Goal: Task Accomplishment & Management: Manage account settings

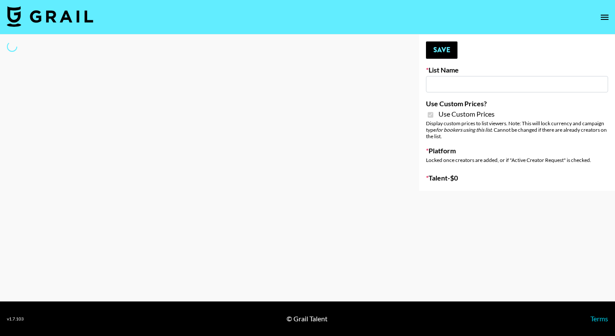
type input "Topsurveys ([DATE])"
checkbox input "true"
select select "Brand"
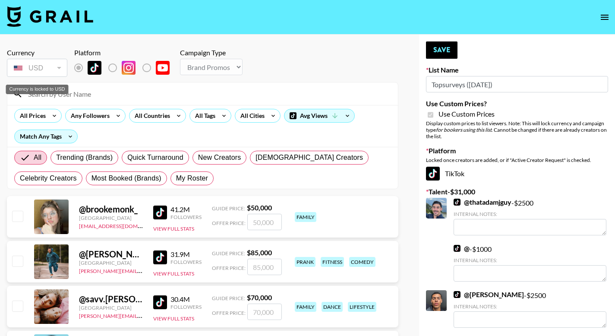
click at [55, 95] on input at bounding box center [208, 94] width 370 height 14
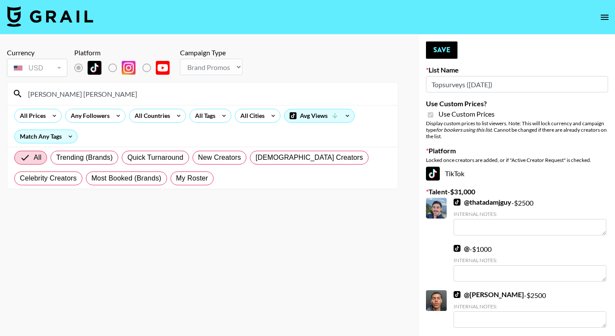
click at [37, 96] on input "[PERSON_NAME] [PERSON_NAME]" at bounding box center [208, 94] width 370 height 14
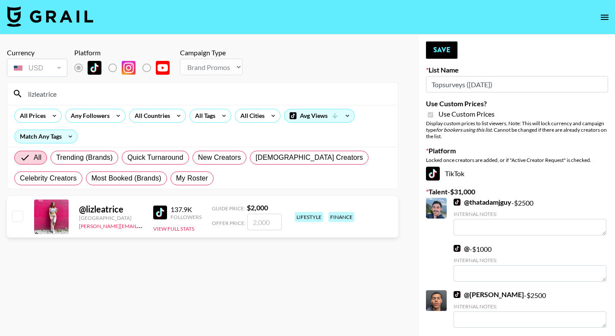
type input "lizleatrice"
click at [16, 217] on input "checkbox" at bounding box center [17, 215] width 10 height 10
checkbox input "true"
click at [449, 50] on button "Save" at bounding box center [441, 49] width 31 height 17
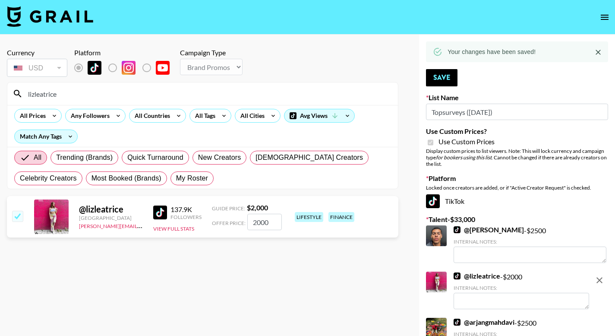
drag, startPoint x: 275, startPoint y: 223, endPoint x: 201, endPoint y: 212, distance: 74.5
click at [201, 212] on div "@ lizleatrice [PERSON_NAME] [PERSON_NAME][EMAIL_ADDRESS][PERSON_NAME][DOMAIN_NA…" at bounding box center [202, 216] width 391 height 41
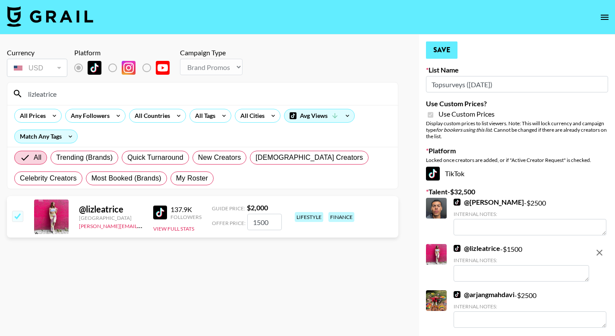
type input "1500"
click at [450, 55] on button "Save" at bounding box center [441, 49] width 31 height 17
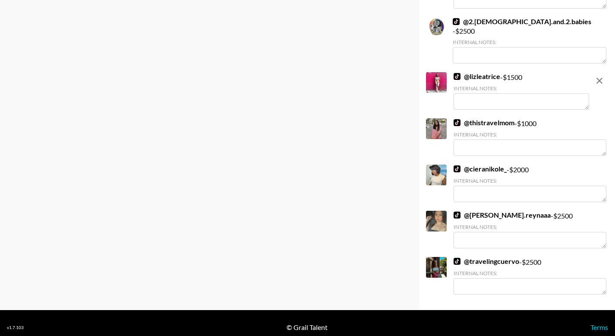
scroll to position [93, 0]
